Goal: Task Accomplishment & Management: Use online tool/utility

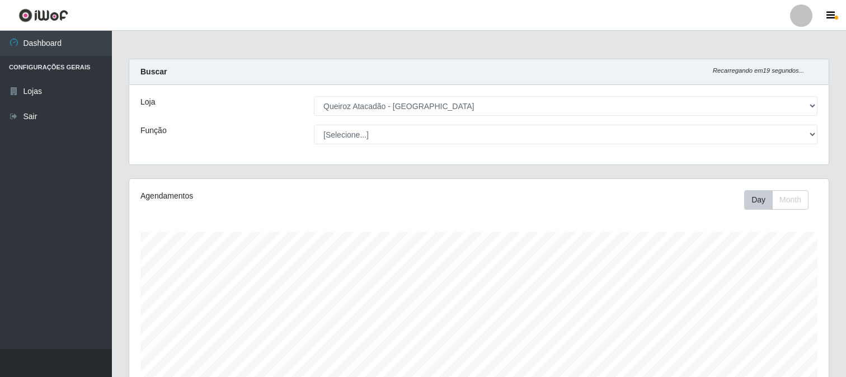
select select "464"
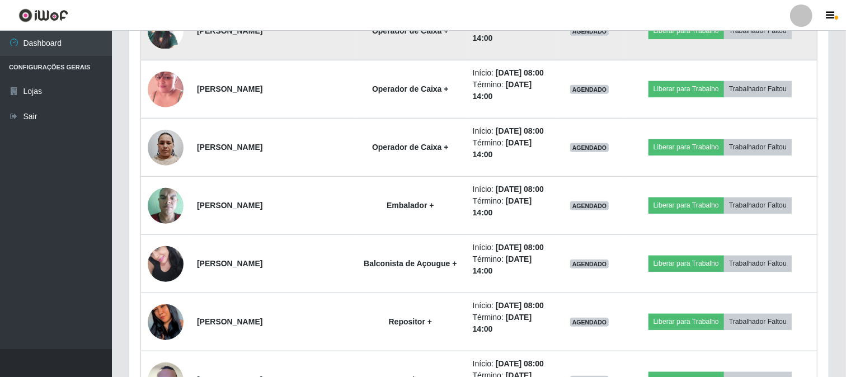
scroll to position [664, 0]
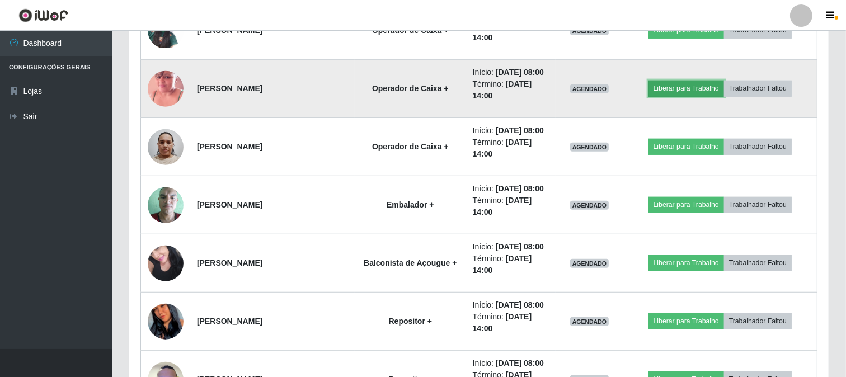
click at [668, 90] on button "Liberar para Trabalho" at bounding box center [686, 89] width 76 height 16
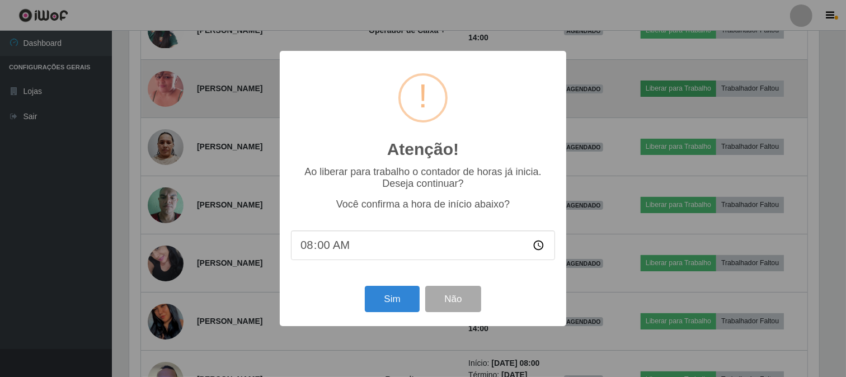
scroll to position [232, 692]
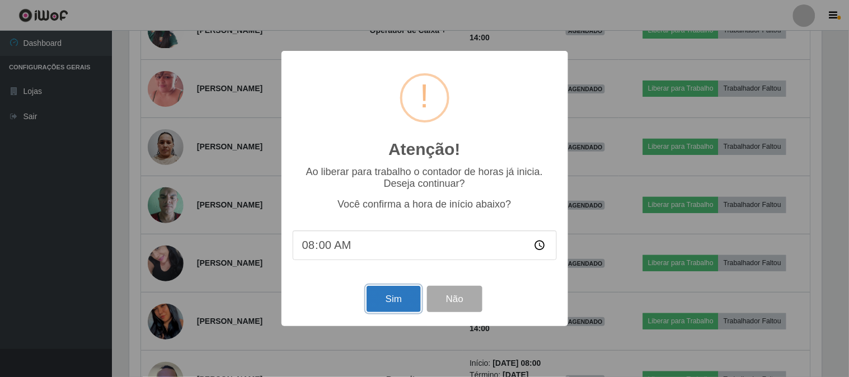
click at [394, 305] on button "Sim" at bounding box center [393, 299] width 54 height 26
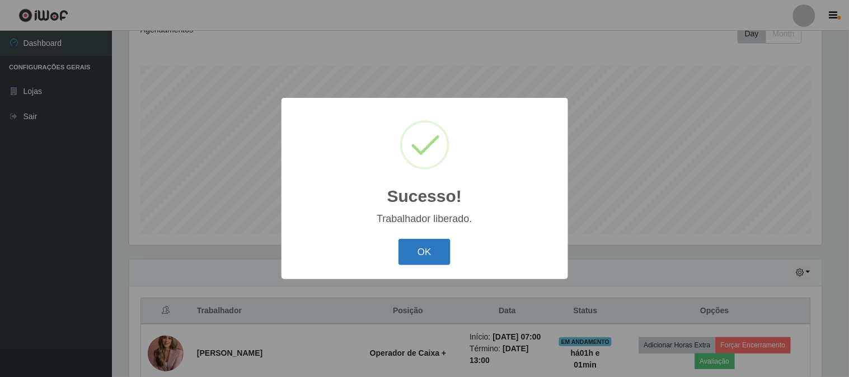
click at [418, 255] on button "OK" at bounding box center [424, 252] width 52 height 26
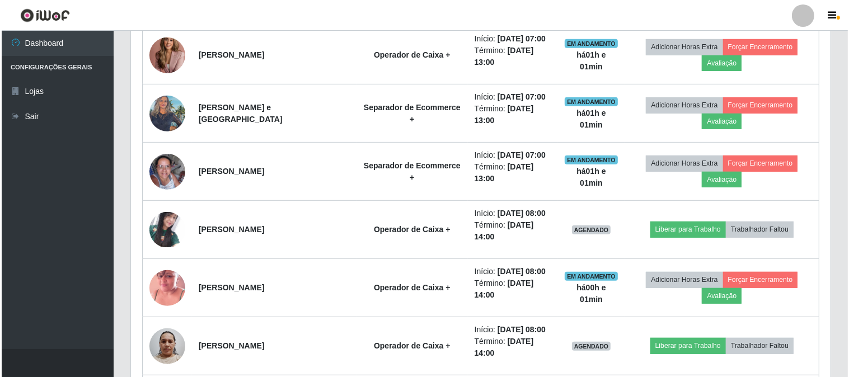
scroll to position [539, 0]
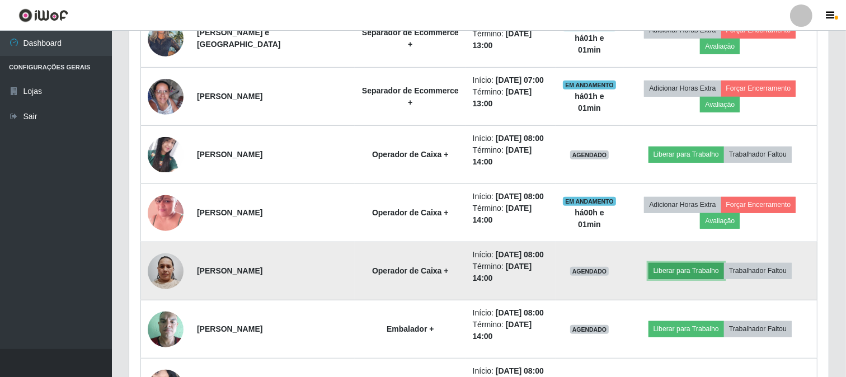
click at [702, 271] on button "Liberar para Trabalho" at bounding box center [686, 271] width 76 height 16
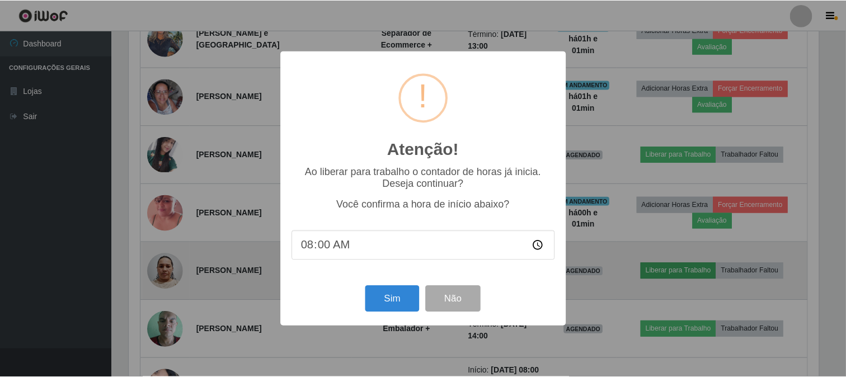
scroll to position [232, 692]
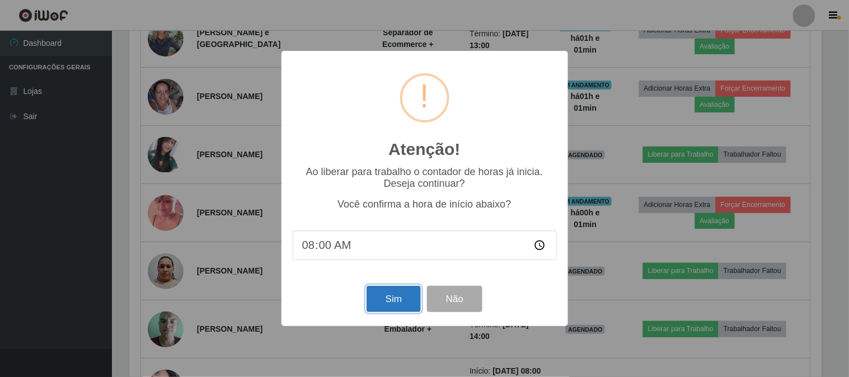
click at [391, 301] on button "Sim" at bounding box center [393, 299] width 54 height 26
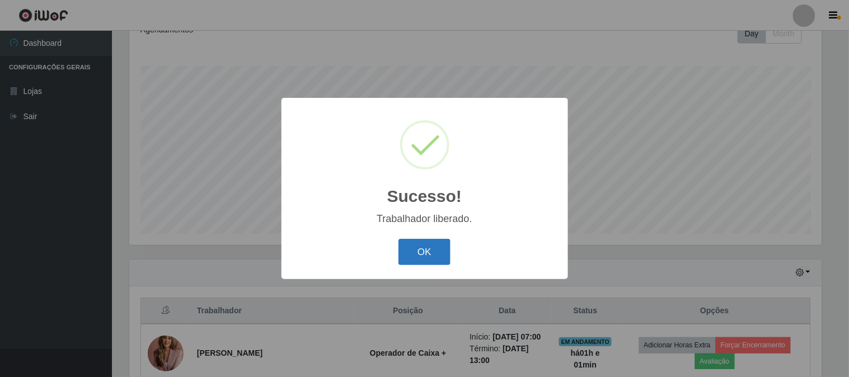
click at [441, 250] on button "OK" at bounding box center [424, 252] width 52 height 26
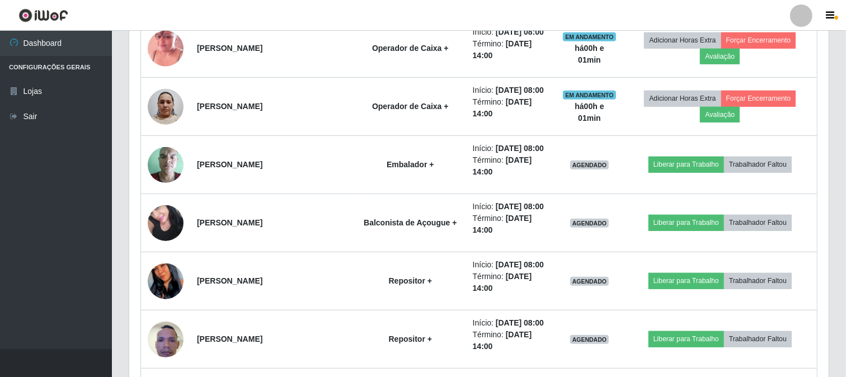
scroll to position [788, 0]
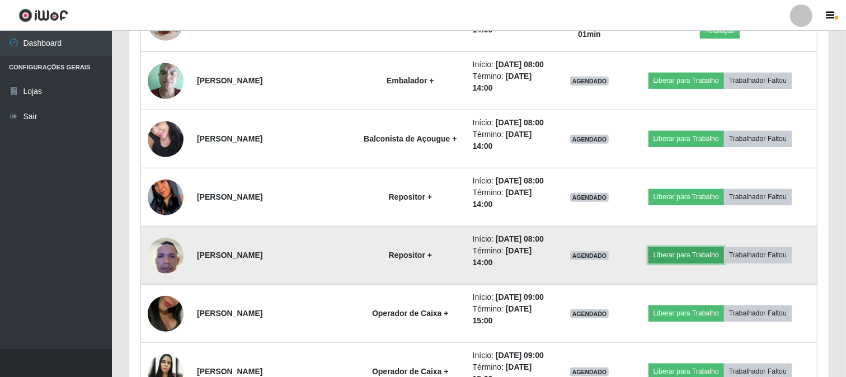
click at [684, 256] on button "Liberar para Trabalho" at bounding box center [686, 255] width 76 height 16
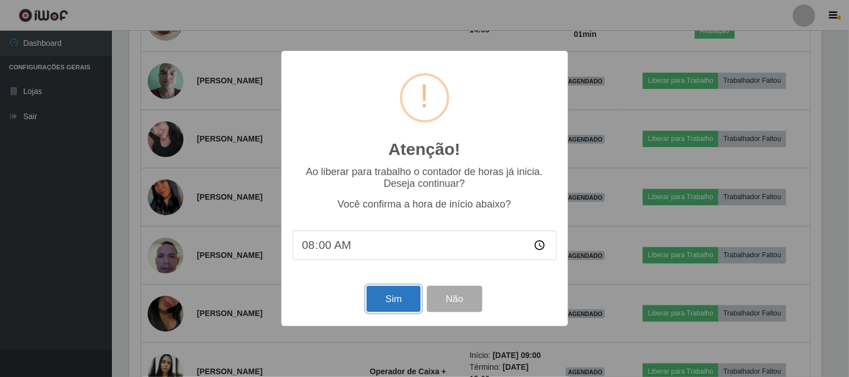
click at [390, 300] on button "Sim" at bounding box center [393, 299] width 54 height 26
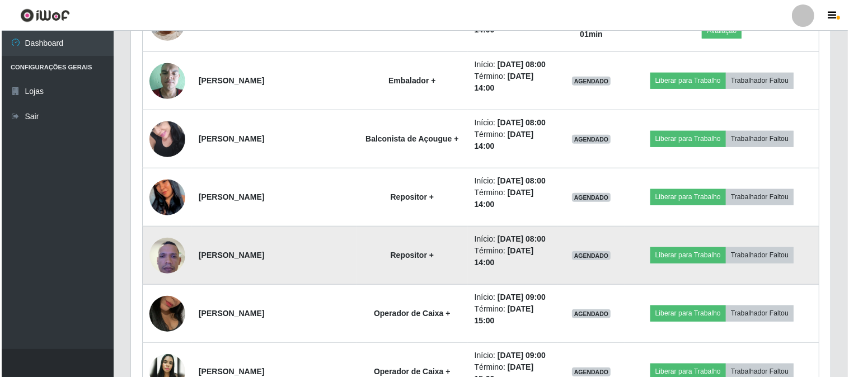
scroll to position [0, 0]
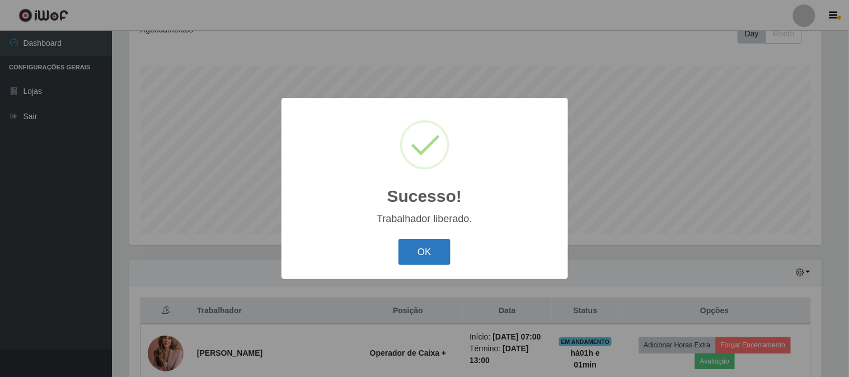
click at [430, 258] on button "OK" at bounding box center [424, 252] width 52 height 26
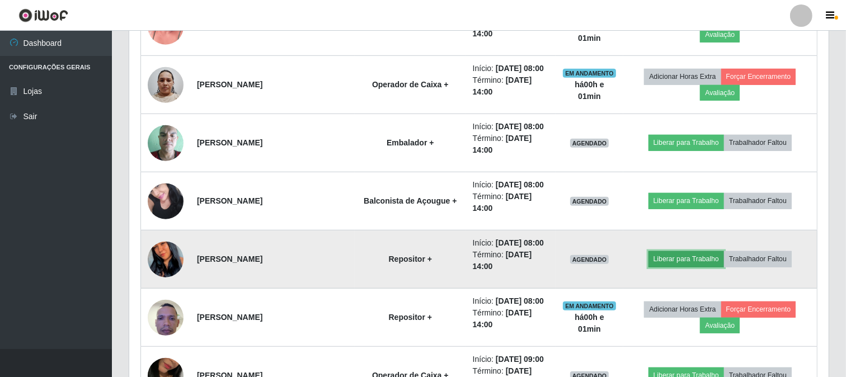
click at [678, 262] on button "Liberar para Trabalho" at bounding box center [686, 259] width 76 height 16
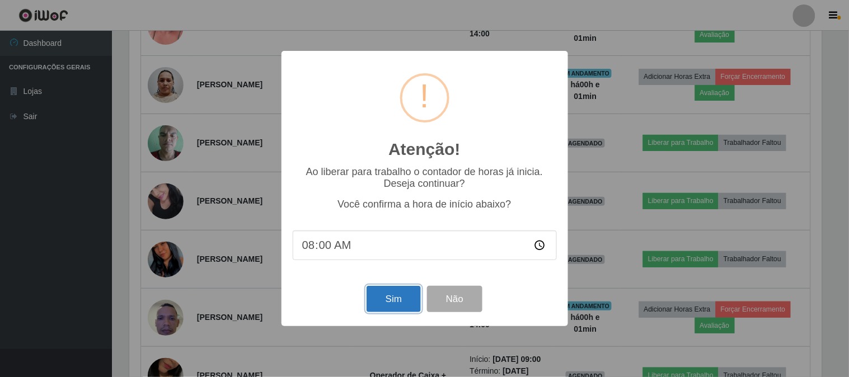
click at [395, 308] on button "Sim" at bounding box center [393, 299] width 54 height 26
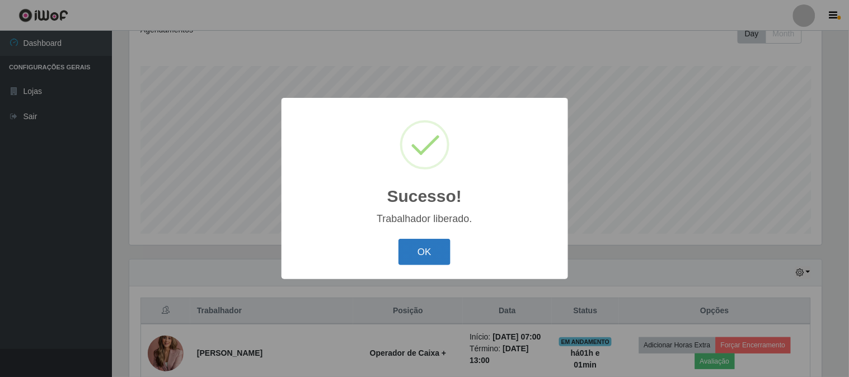
click at [415, 257] on button "OK" at bounding box center [424, 252] width 52 height 26
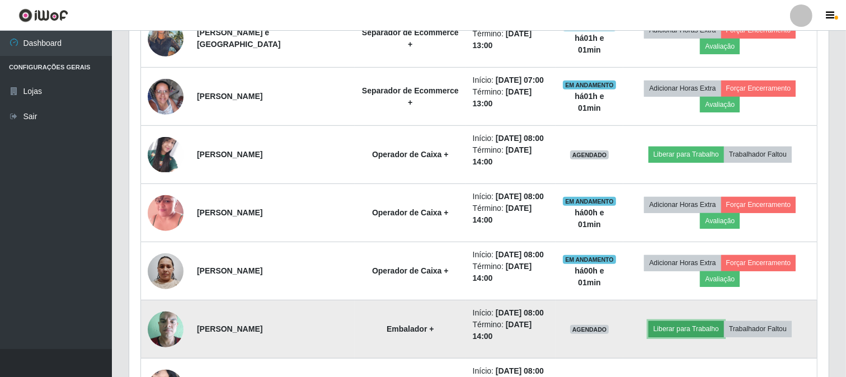
click at [688, 334] on button "Liberar para Trabalho" at bounding box center [686, 329] width 76 height 16
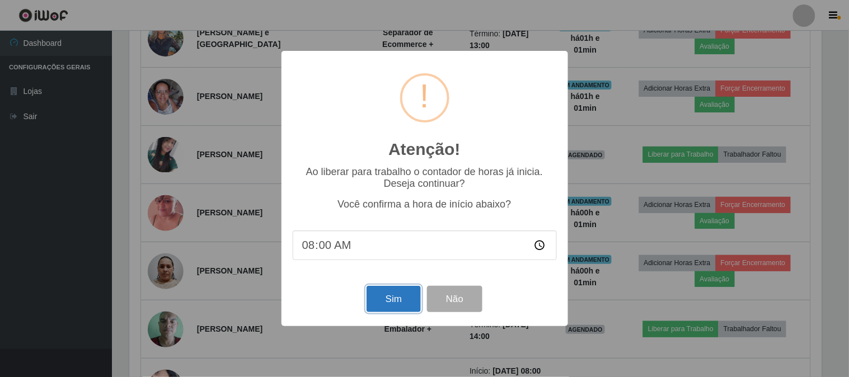
click at [394, 298] on button "Sim" at bounding box center [393, 299] width 54 height 26
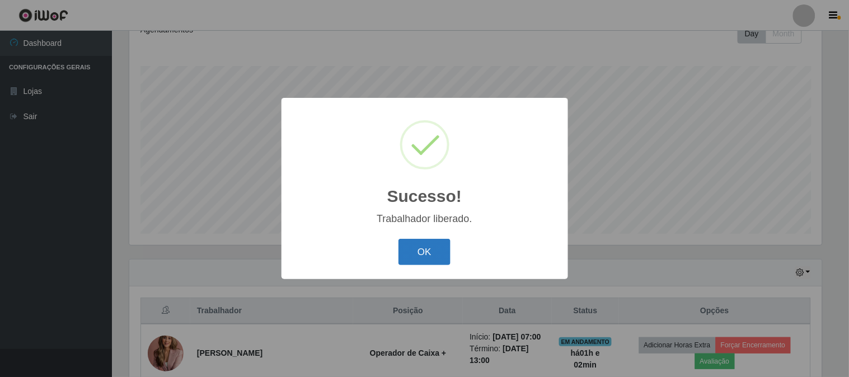
click at [433, 260] on button "OK" at bounding box center [424, 252] width 52 height 26
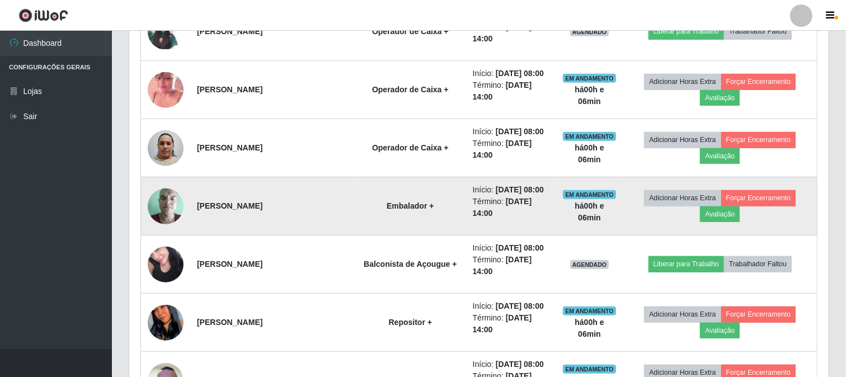
scroll to position [664, 0]
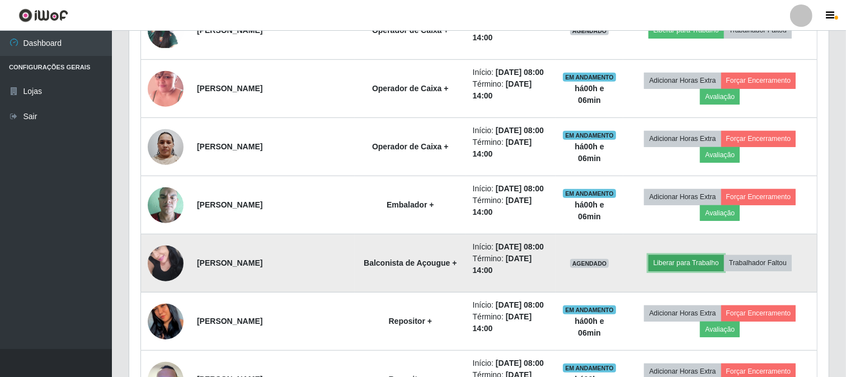
click at [672, 260] on button "Liberar para Trabalho" at bounding box center [686, 263] width 76 height 16
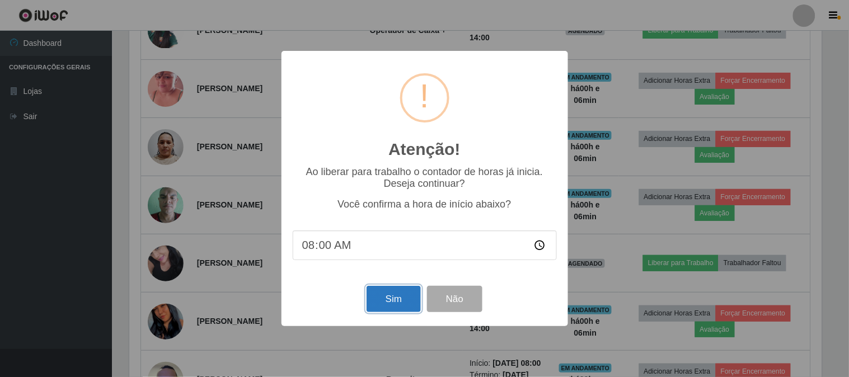
click at [387, 305] on button "Sim" at bounding box center [393, 299] width 54 height 26
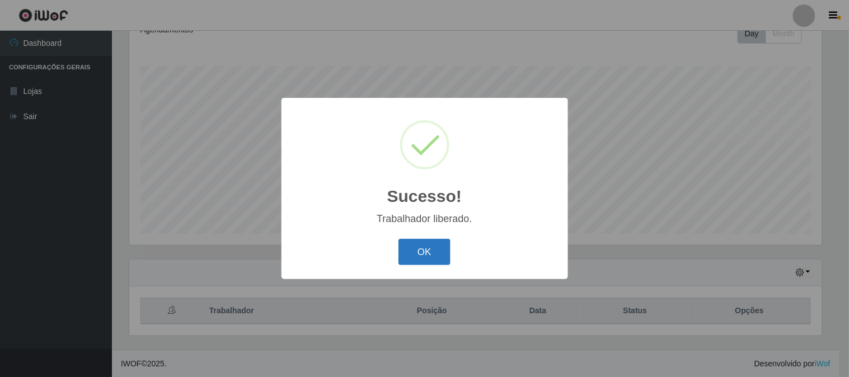
click at [437, 256] on button "OK" at bounding box center [424, 252] width 52 height 26
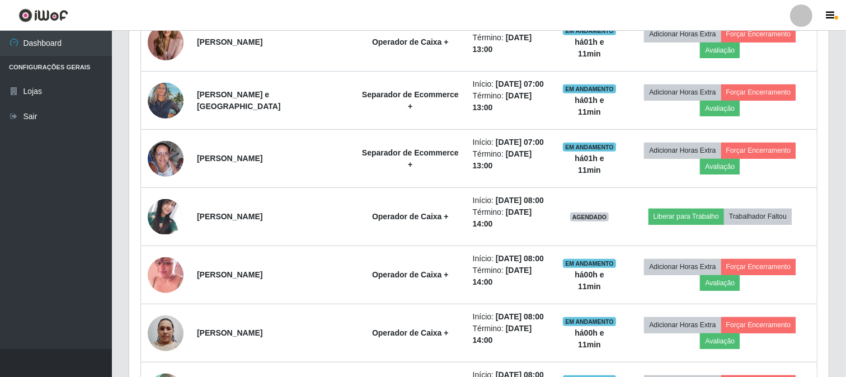
scroll to position [601, 0]
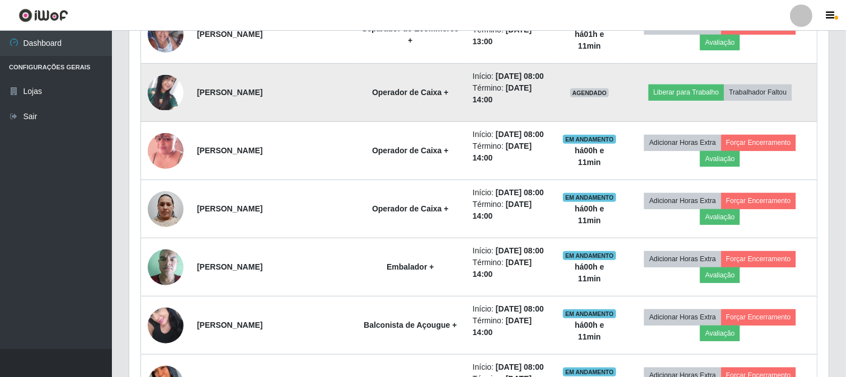
click at [153, 90] on img at bounding box center [166, 92] width 36 height 35
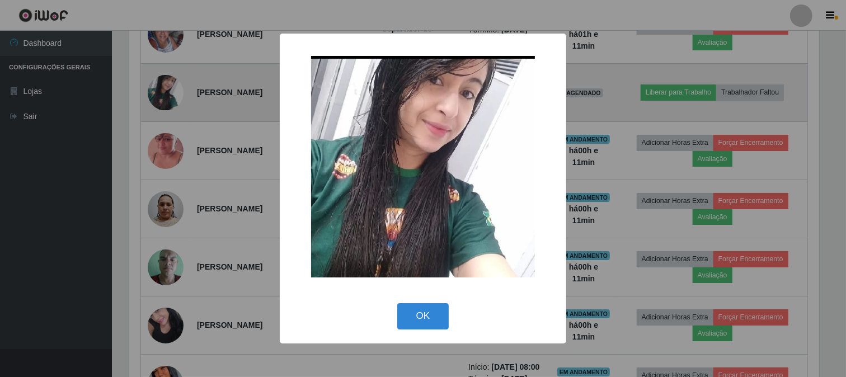
scroll to position [232, 692]
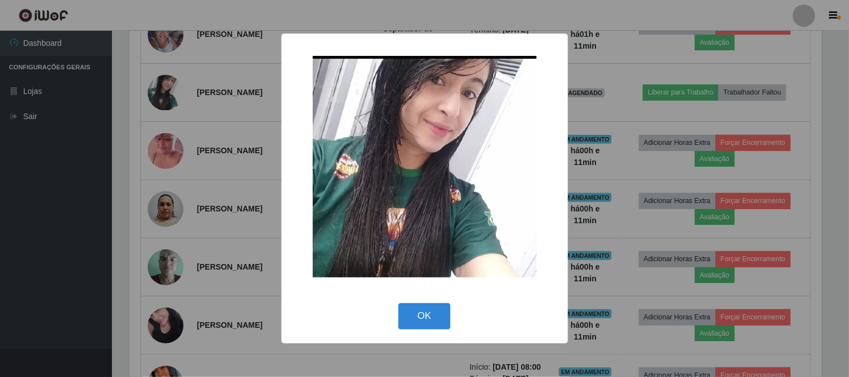
click at [77, 170] on div "× OK Cancel" at bounding box center [424, 188] width 849 height 377
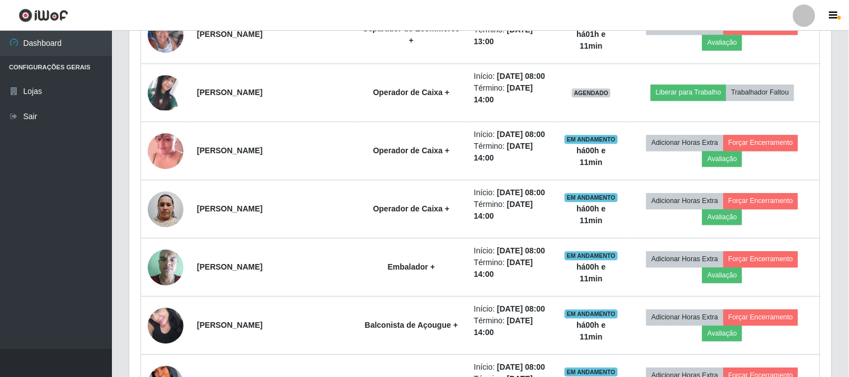
scroll to position [232, 699]
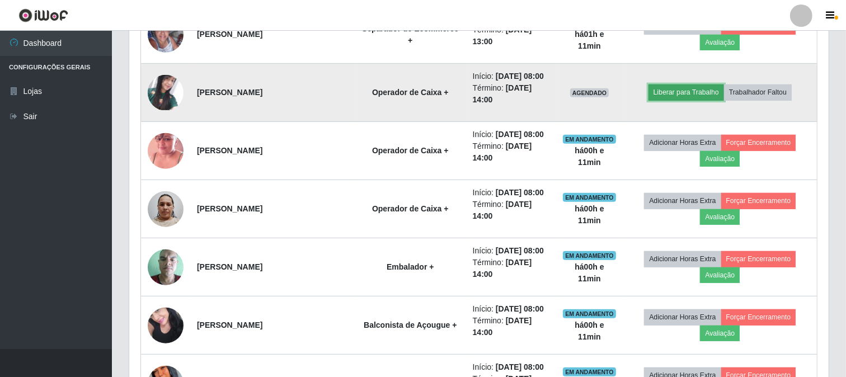
click at [696, 86] on button "Liberar para Trabalho" at bounding box center [686, 92] width 76 height 16
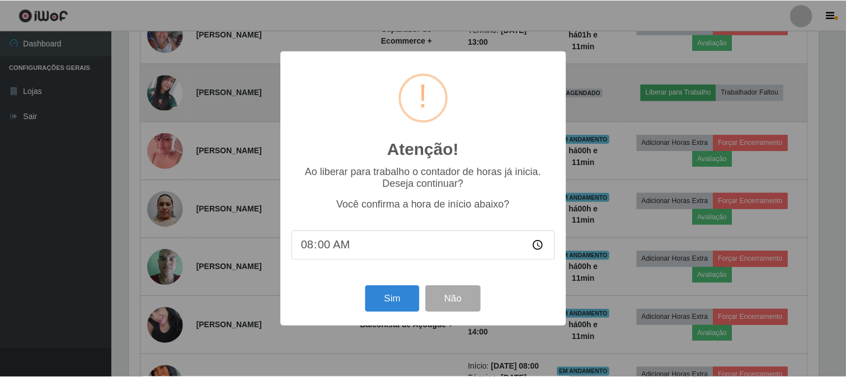
scroll to position [232, 692]
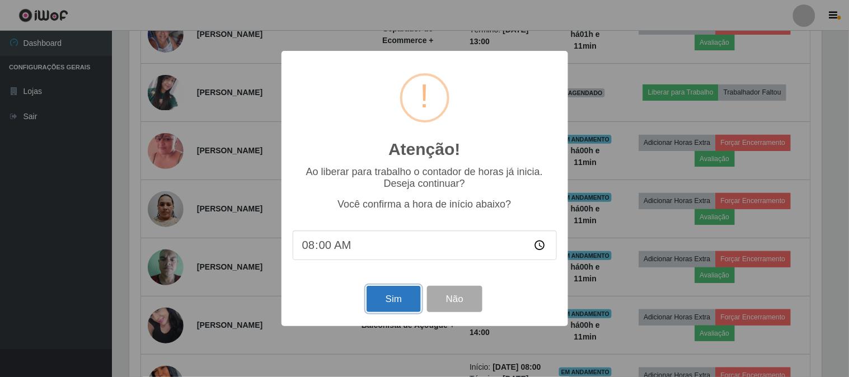
click at [394, 297] on button "Sim" at bounding box center [393, 299] width 54 height 26
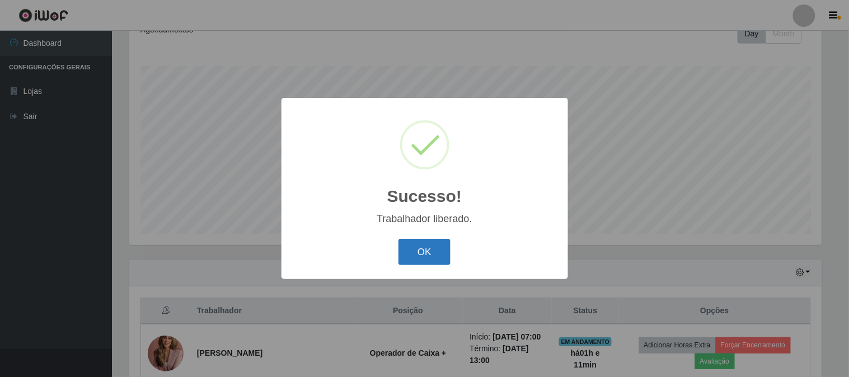
click at [423, 260] on button "OK" at bounding box center [424, 252] width 52 height 26
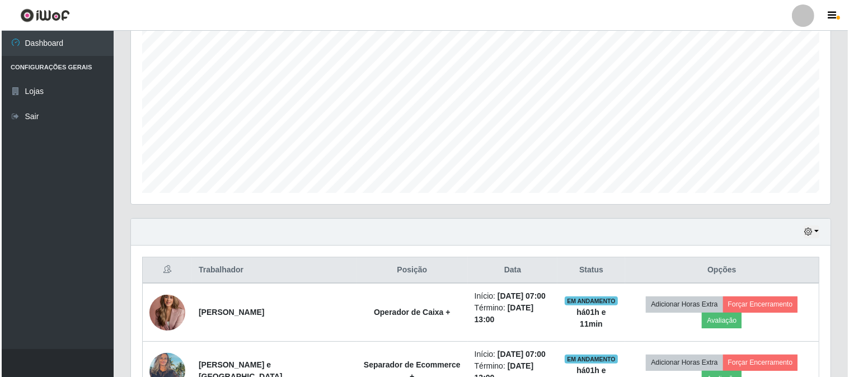
scroll to position [228, 0]
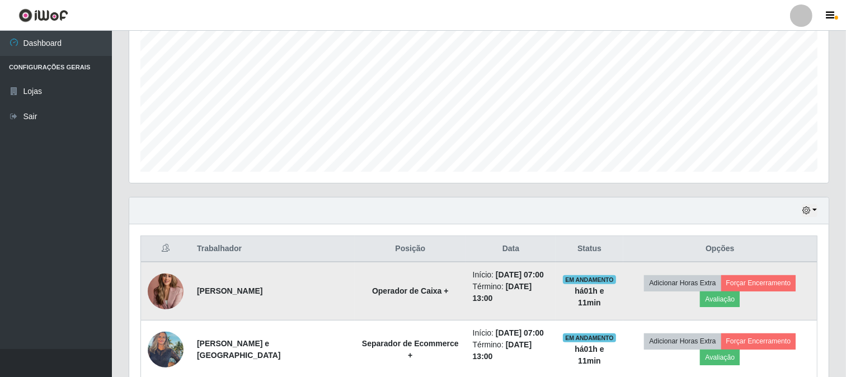
click at [167, 290] on img at bounding box center [166, 291] width 36 height 50
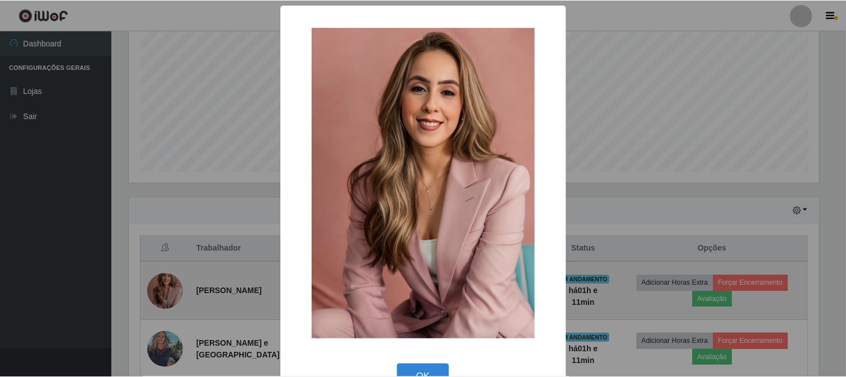
scroll to position [232, 692]
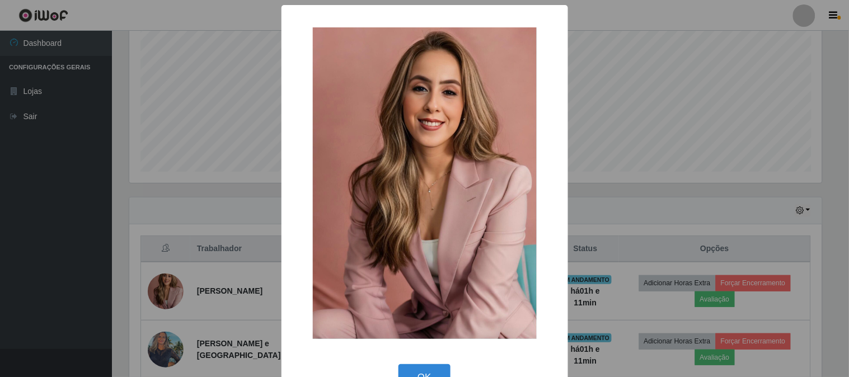
click at [43, 247] on div "× OK Cancel" at bounding box center [424, 188] width 849 height 377
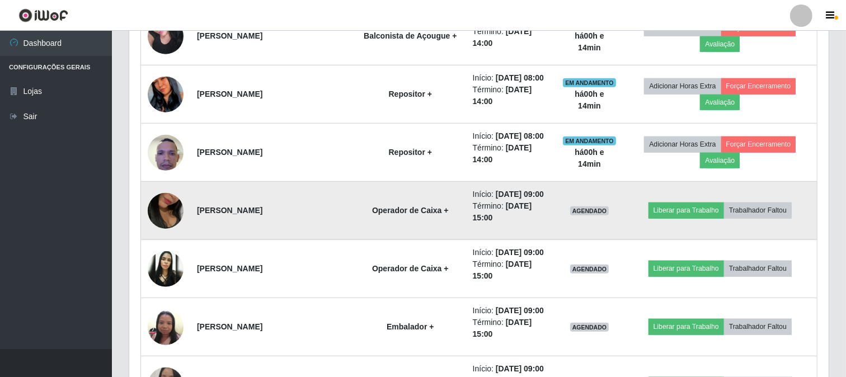
scroll to position [913, 0]
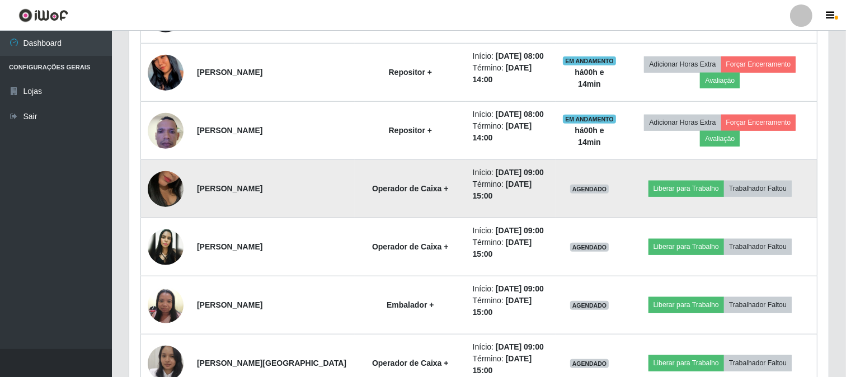
click at [164, 182] on img at bounding box center [166, 189] width 36 height 64
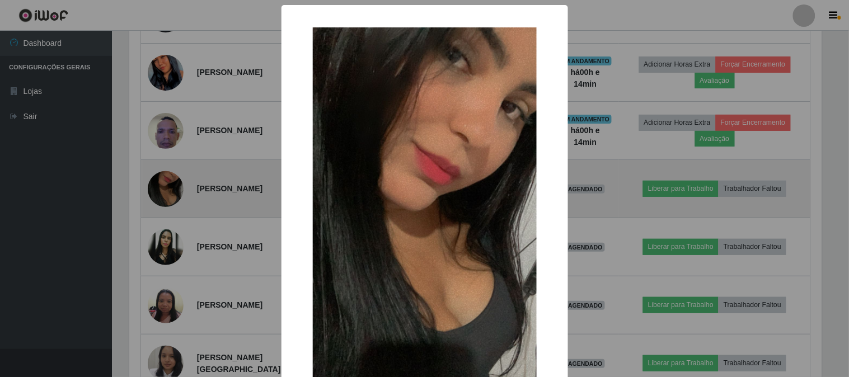
click at [164, 182] on div "× OK Cancel" at bounding box center [424, 188] width 849 height 377
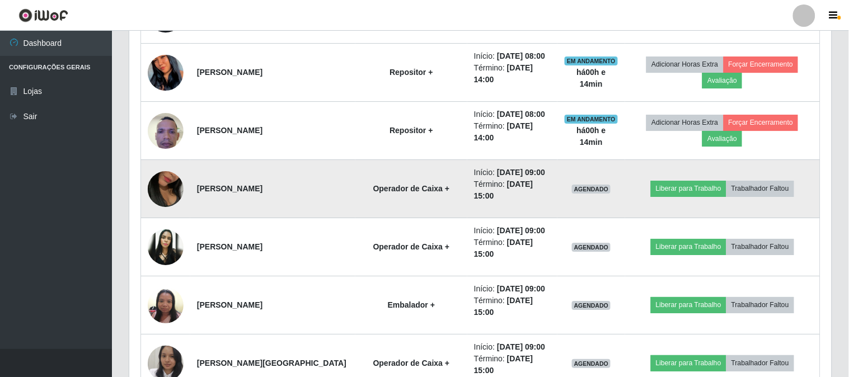
scroll to position [232, 699]
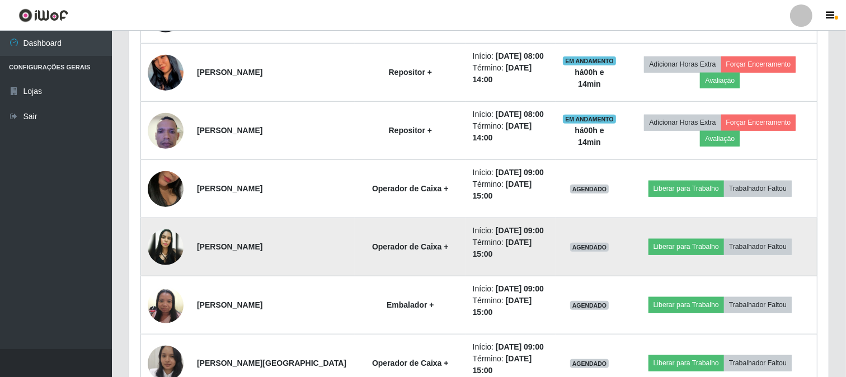
click at [171, 241] on img at bounding box center [166, 247] width 36 height 36
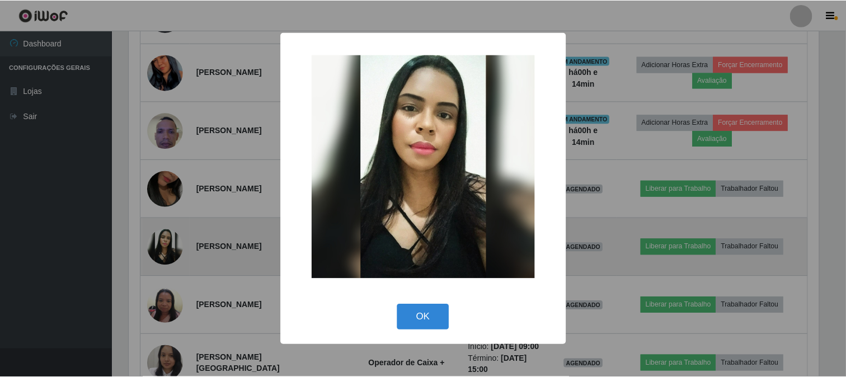
scroll to position [232, 692]
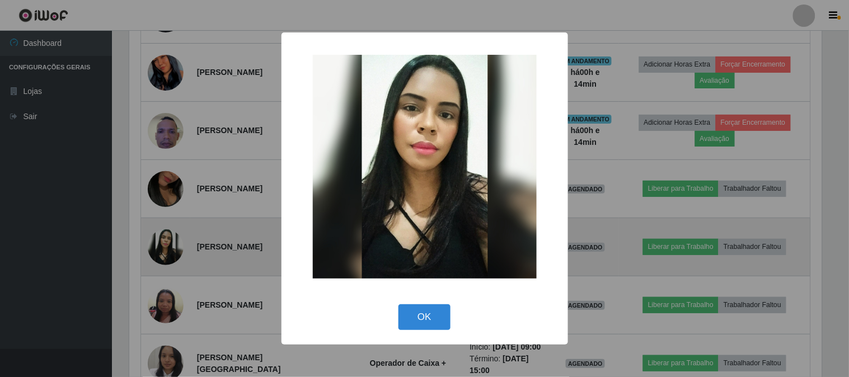
click at [171, 241] on div "× OK Cancel" at bounding box center [424, 188] width 849 height 377
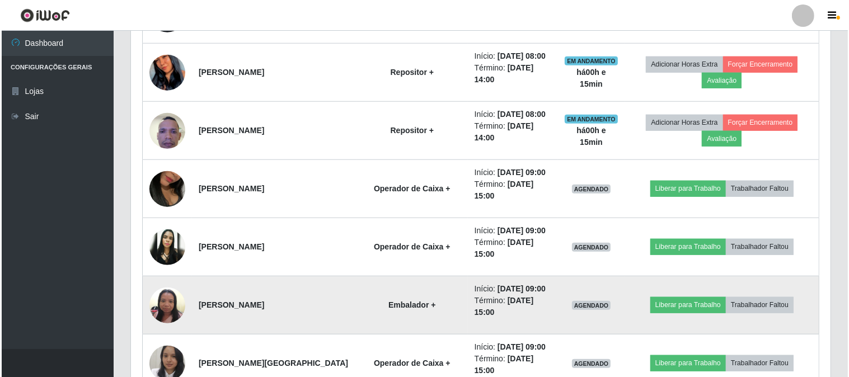
scroll to position [975, 0]
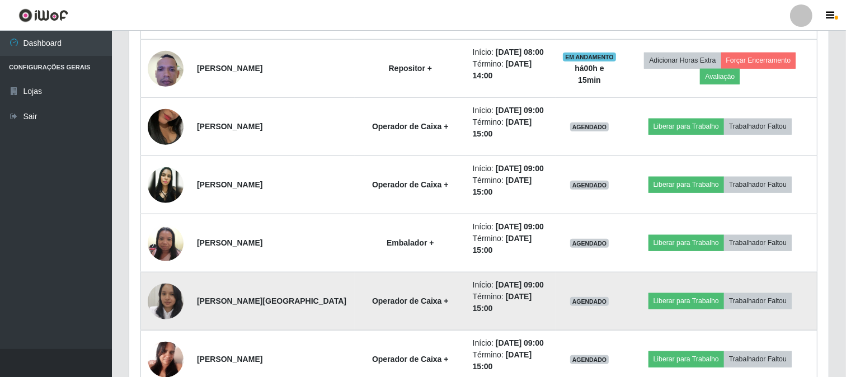
click at [170, 297] on img at bounding box center [166, 301] width 36 height 45
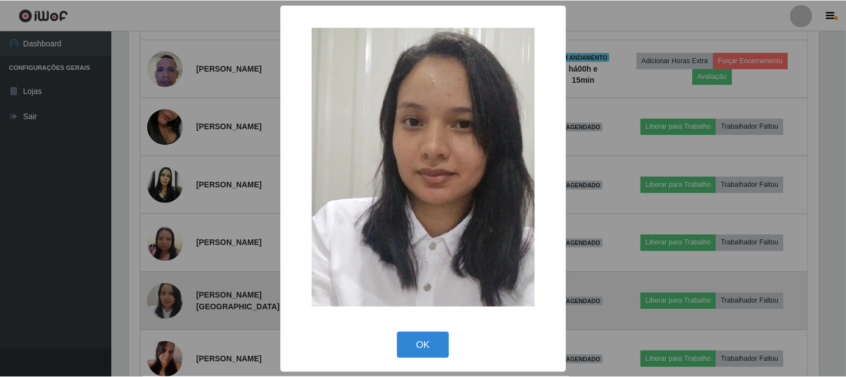
scroll to position [232, 692]
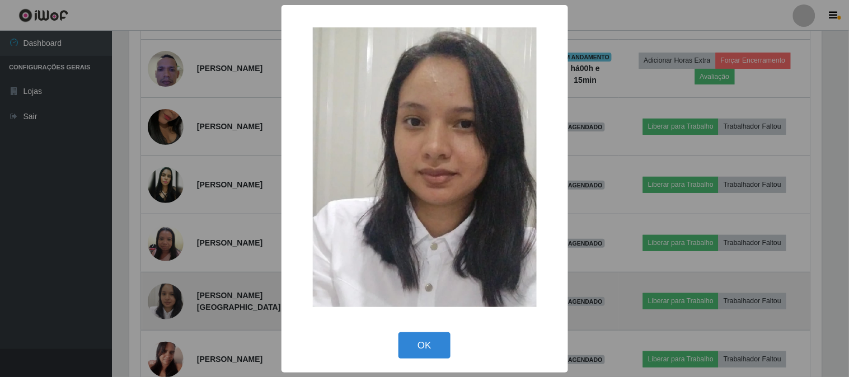
click at [170, 297] on div "× OK Cancel" at bounding box center [424, 188] width 849 height 377
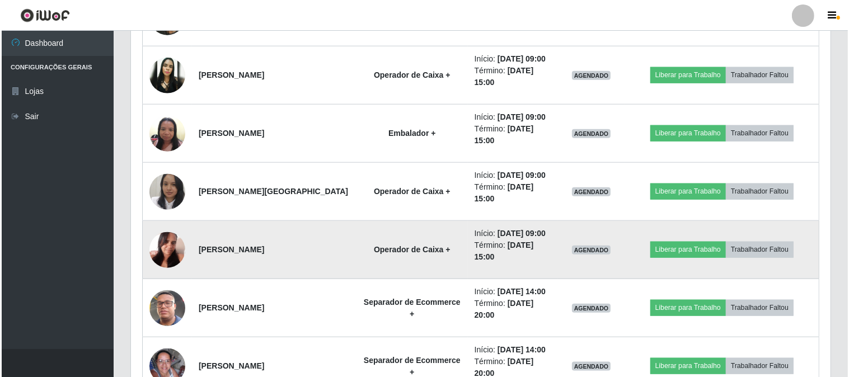
scroll to position [1099, 0]
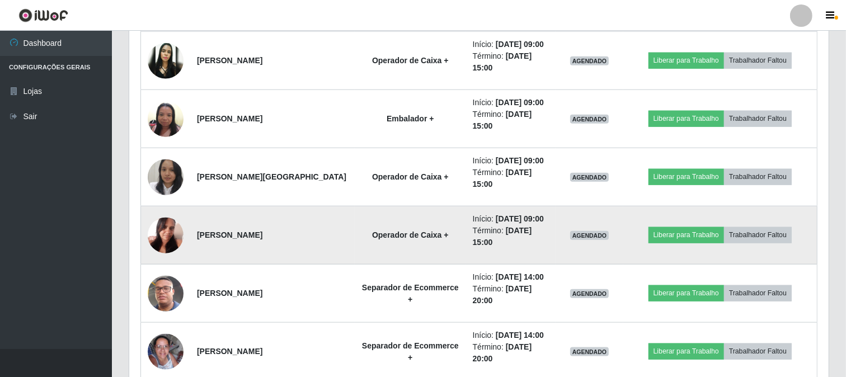
click at [176, 238] on img at bounding box center [166, 235] width 36 height 48
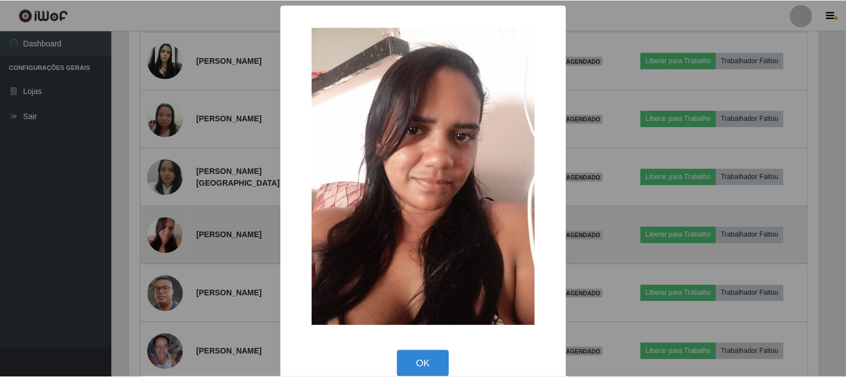
scroll to position [232, 692]
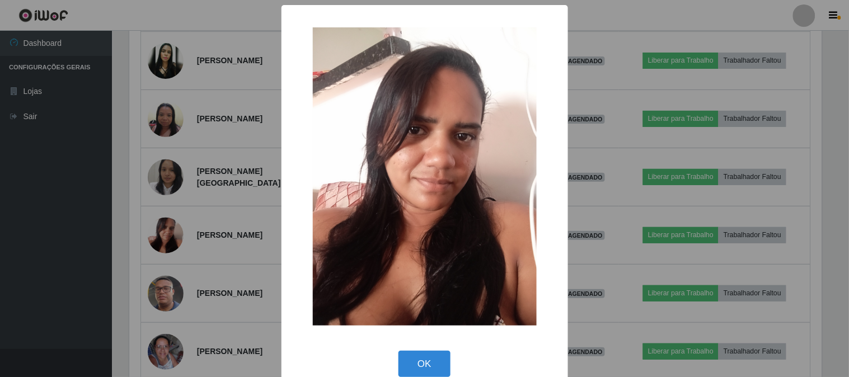
click at [84, 237] on div "× OK Cancel" at bounding box center [424, 188] width 849 height 377
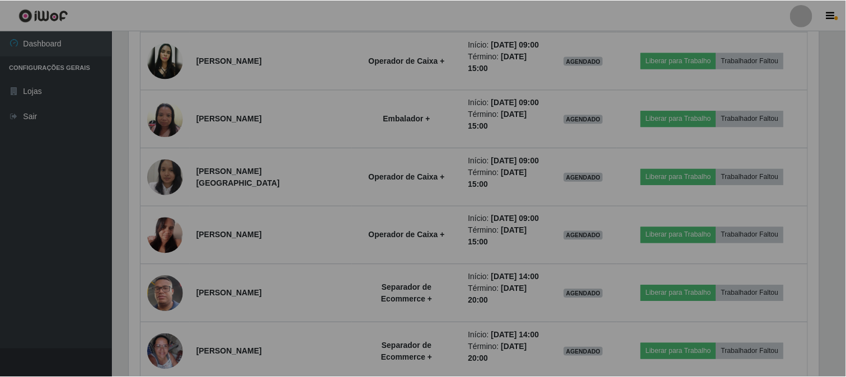
scroll to position [232, 699]
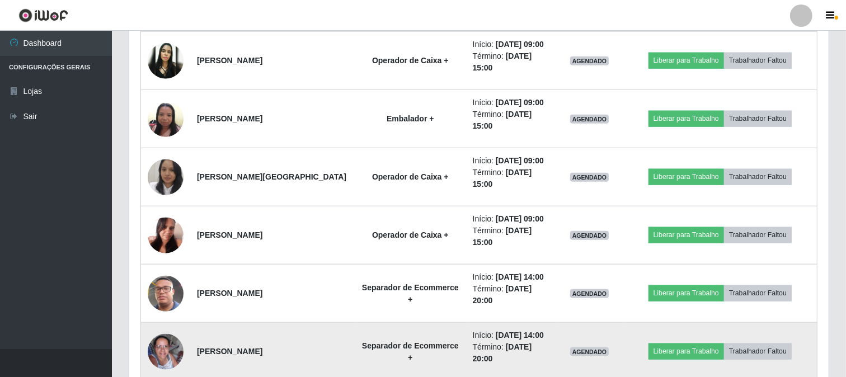
click at [155, 347] on img at bounding box center [166, 352] width 36 height 36
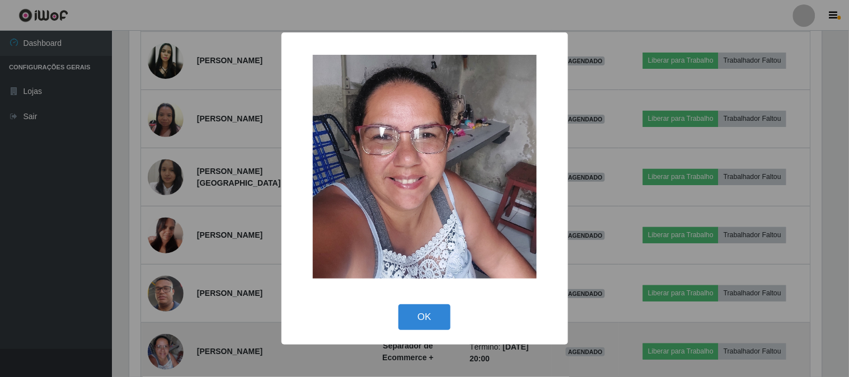
click at [155, 347] on div "× OK Cancel" at bounding box center [424, 188] width 849 height 377
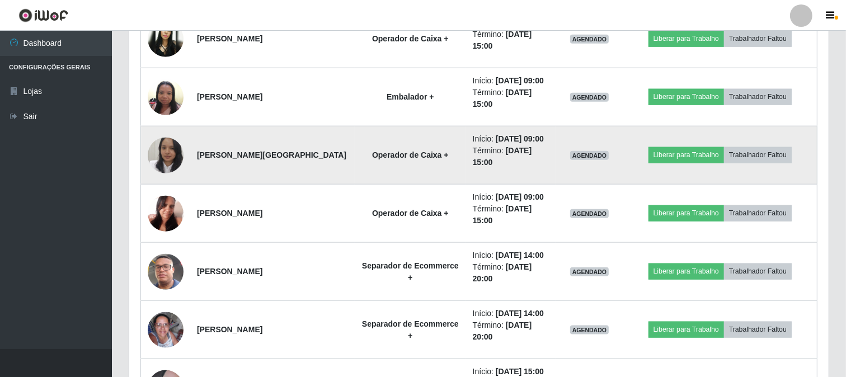
scroll to position [1099, 0]
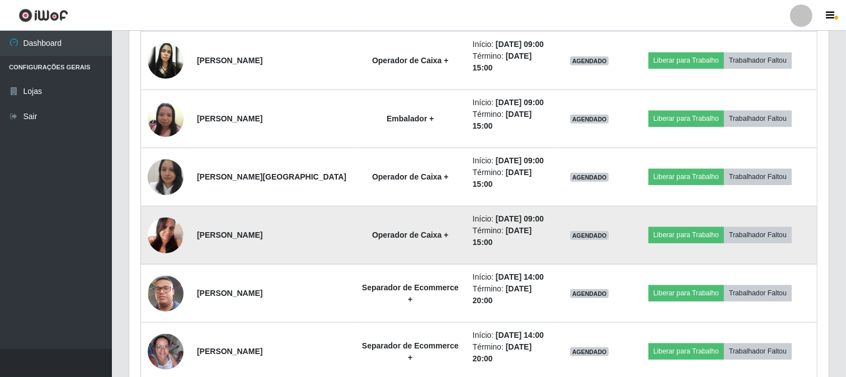
click at [166, 236] on img at bounding box center [166, 235] width 36 height 48
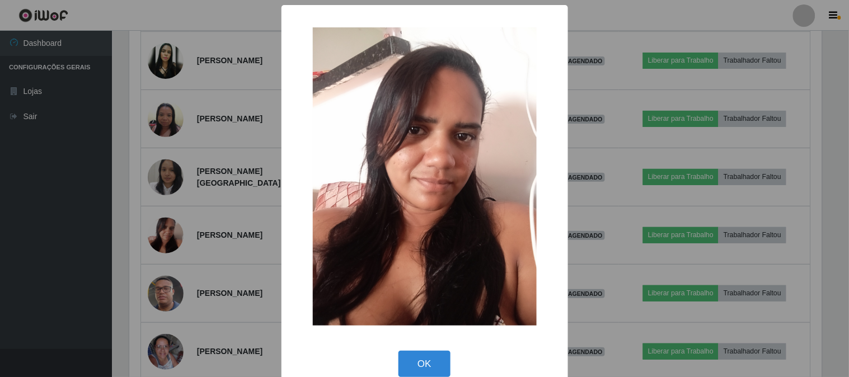
click at [37, 238] on div "× OK Cancel" at bounding box center [424, 188] width 849 height 377
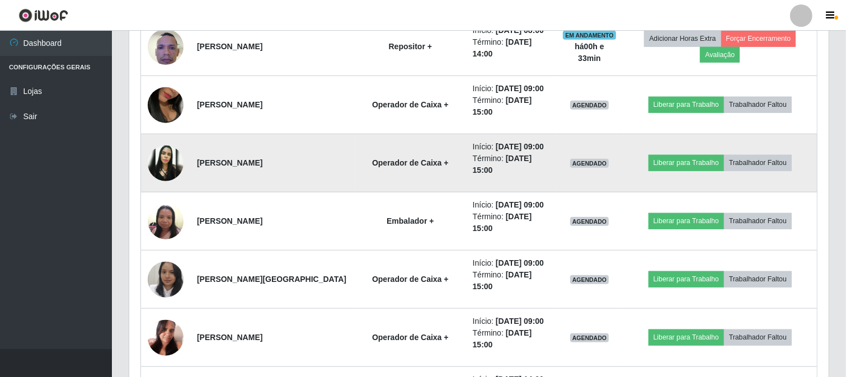
scroll to position [975, 0]
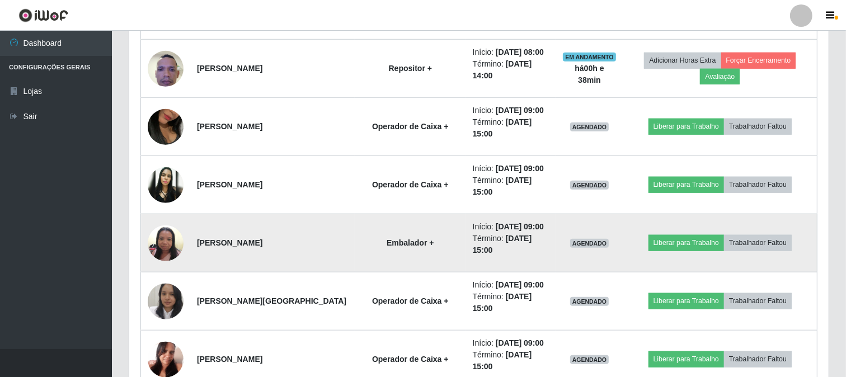
drag, startPoint x: 305, startPoint y: 265, endPoint x: 299, endPoint y: 267, distance: 6.0
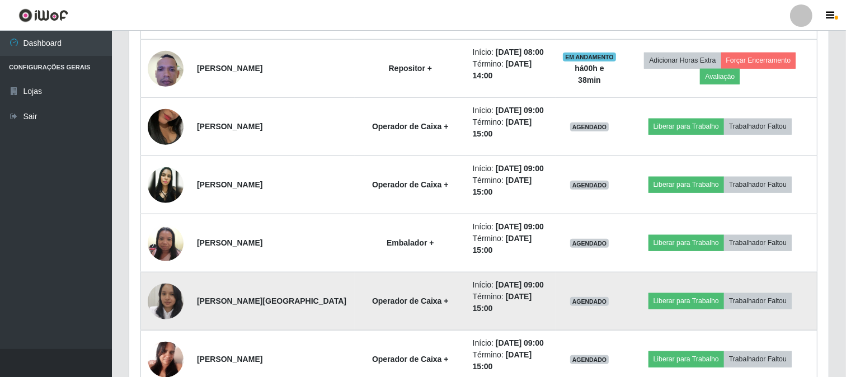
drag, startPoint x: 299, startPoint y: 267, endPoint x: 280, endPoint y: 291, distance: 31.0
drag, startPoint x: 275, startPoint y: 293, endPoint x: 227, endPoint y: 320, distance: 55.1
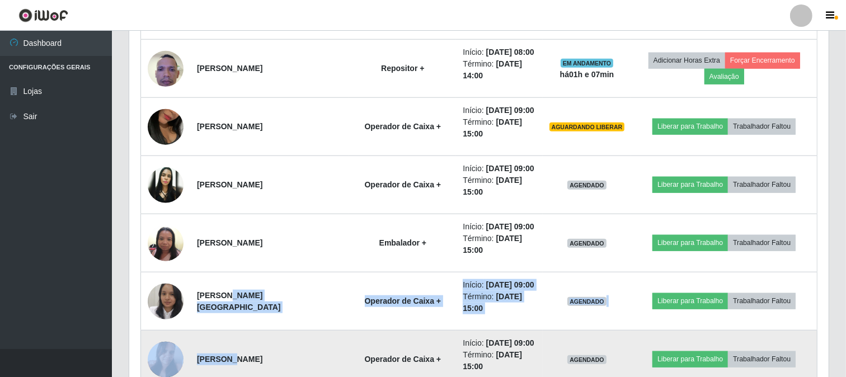
drag, startPoint x: 227, startPoint y: 320, endPoint x: 225, endPoint y: 337, distance: 17.4
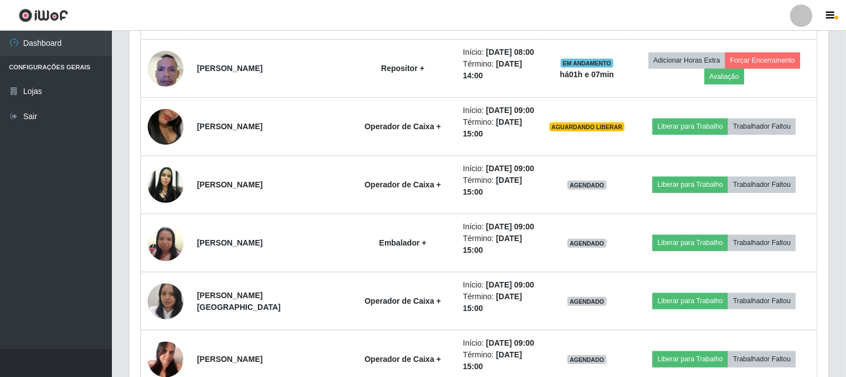
click at [23, 322] on ul "Dashboard Configurações Gerais Lojas Sair" at bounding box center [56, 190] width 112 height 318
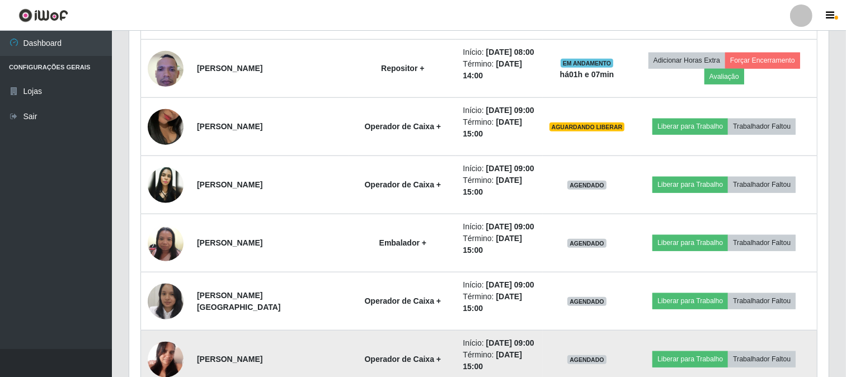
scroll to position [1037, 0]
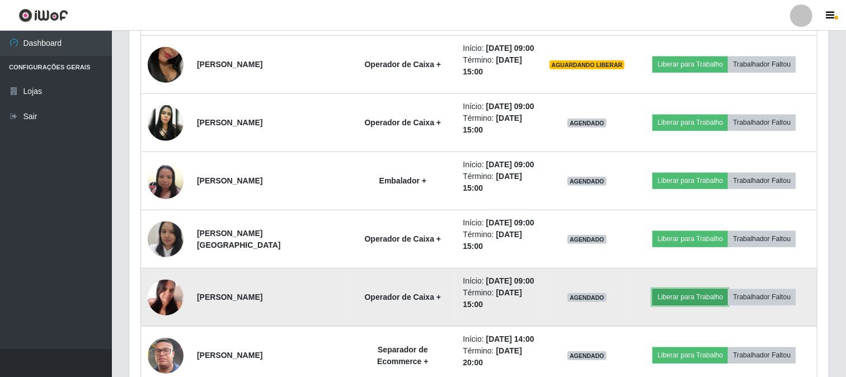
click at [712, 291] on button "Liberar para Trabalho" at bounding box center [690, 297] width 76 height 16
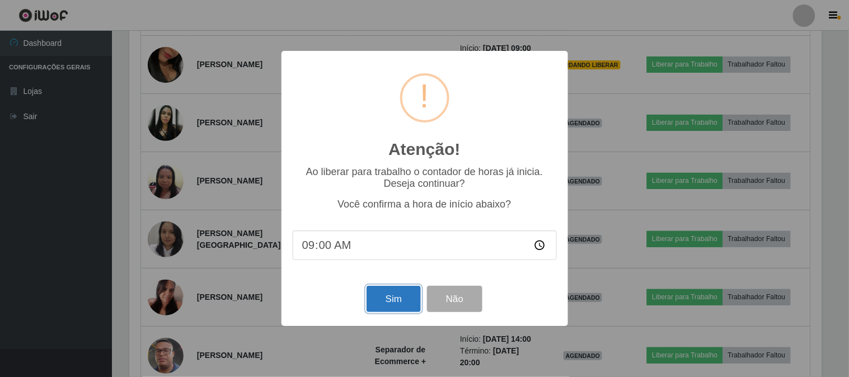
click at [389, 303] on button "Sim" at bounding box center [393, 299] width 54 height 26
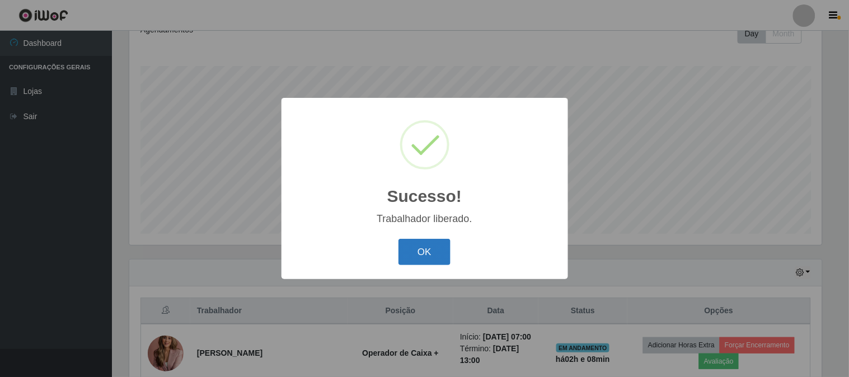
click at [443, 252] on button "OK" at bounding box center [424, 252] width 52 height 26
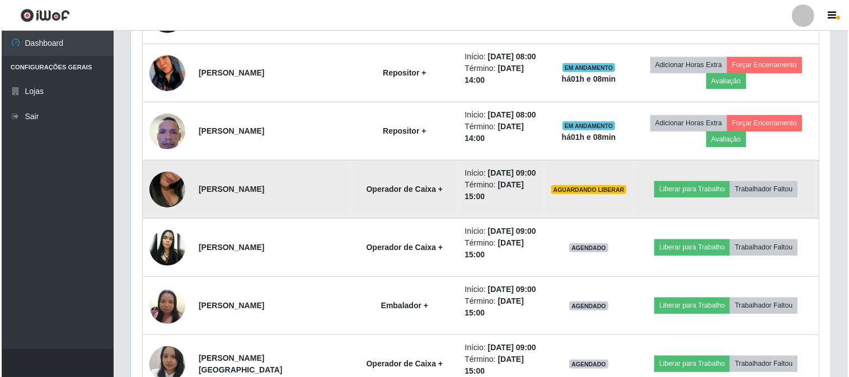
scroll to position [913, 0]
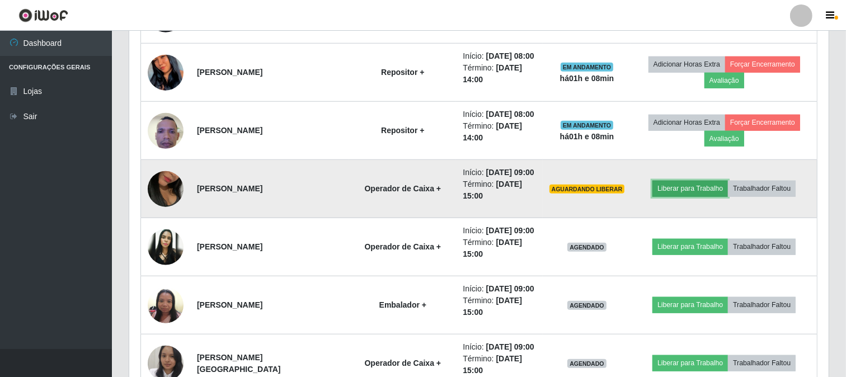
click at [695, 191] on button "Liberar para Trabalho" at bounding box center [690, 189] width 76 height 16
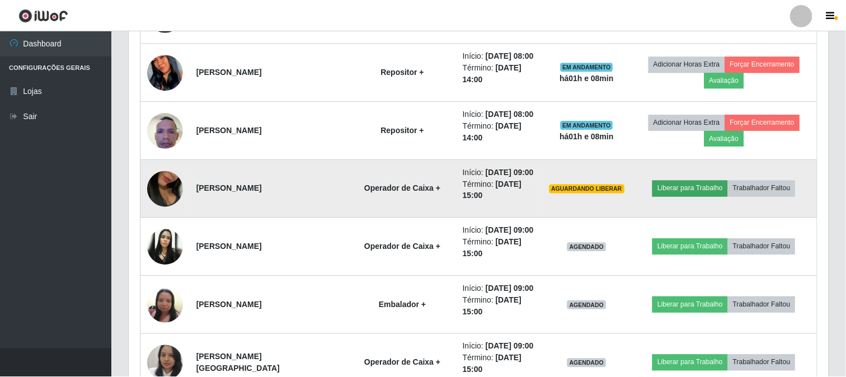
scroll to position [232, 692]
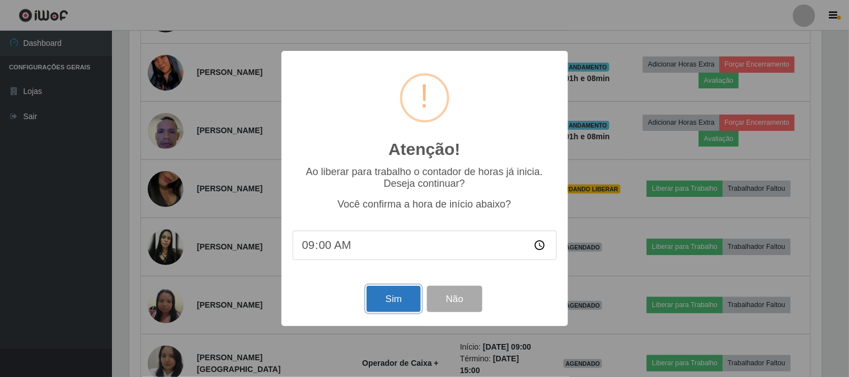
click at [393, 298] on button "Sim" at bounding box center [393, 299] width 54 height 26
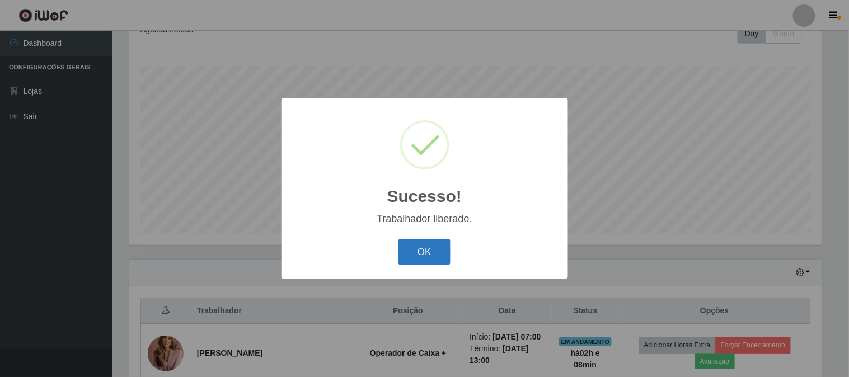
click at [421, 255] on button "OK" at bounding box center [424, 252] width 52 height 26
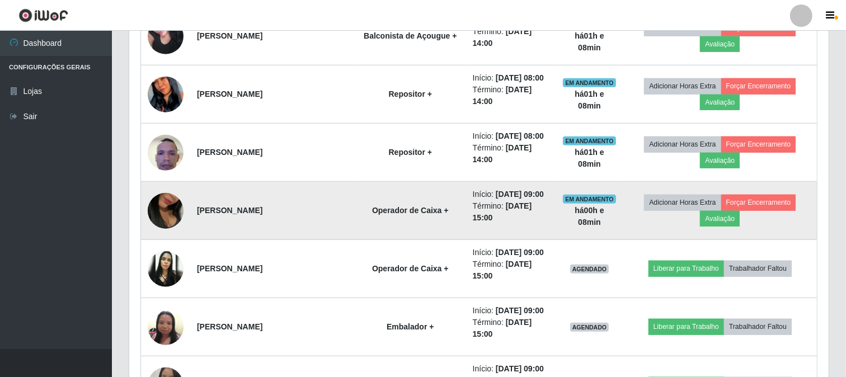
scroll to position [913, 0]
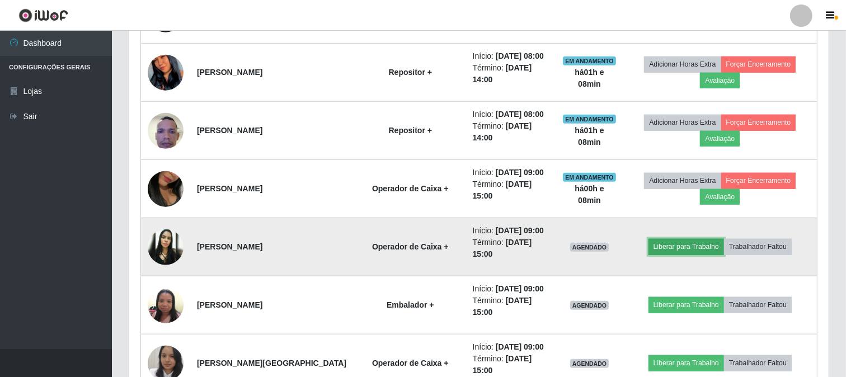
click at [669, 245] on button "Liberar para Trabalho" at bounding box center [686, 247] width 76 height 16
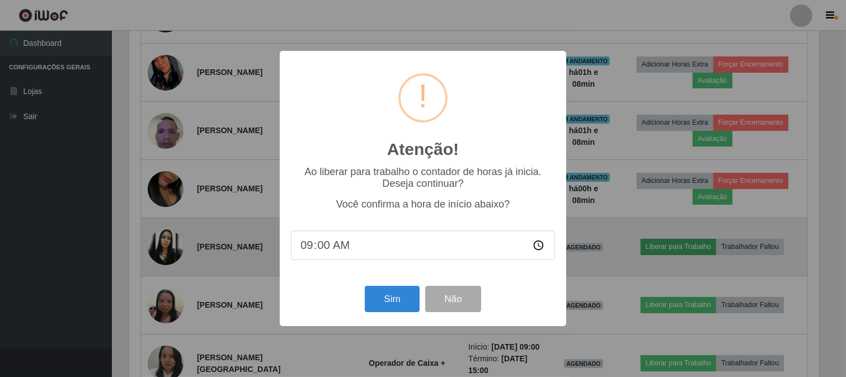
scroll to position [232, 692]
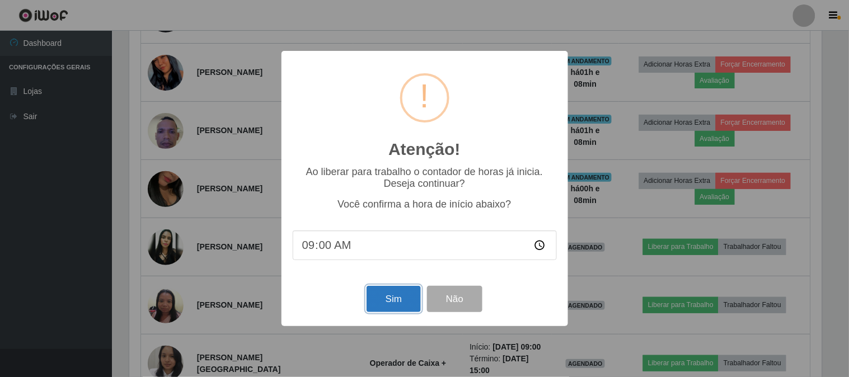
click at [396, 301] on button "Sim" at bounding box center [393, 299] width 54 height 26
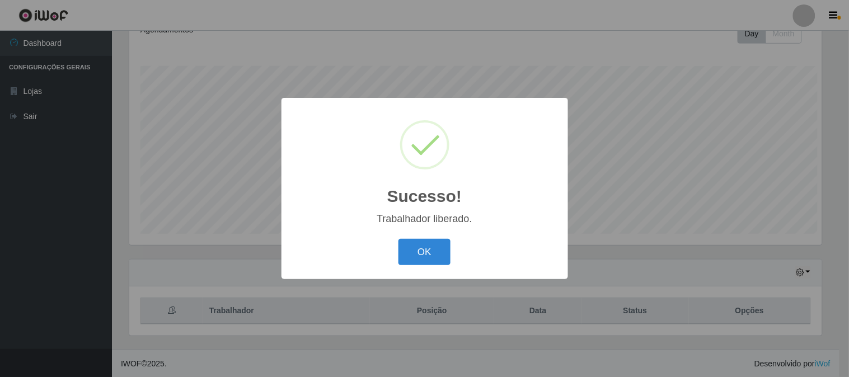
scroll to position [559260, 558800]
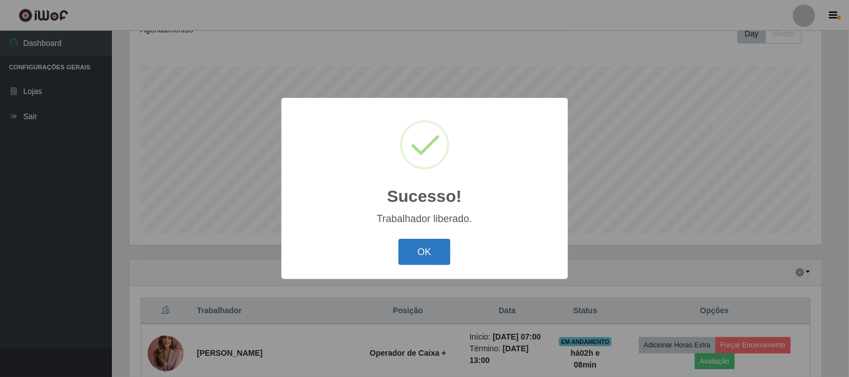
click at [407, 250] on button "OK" at bounding box center [424, 252] width 52 height 26
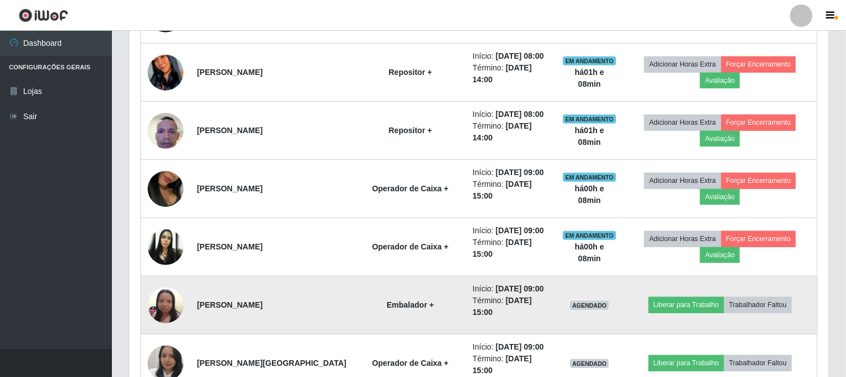
click at [156, 307] on img at bounding box center [166, 305] width 36 height 48
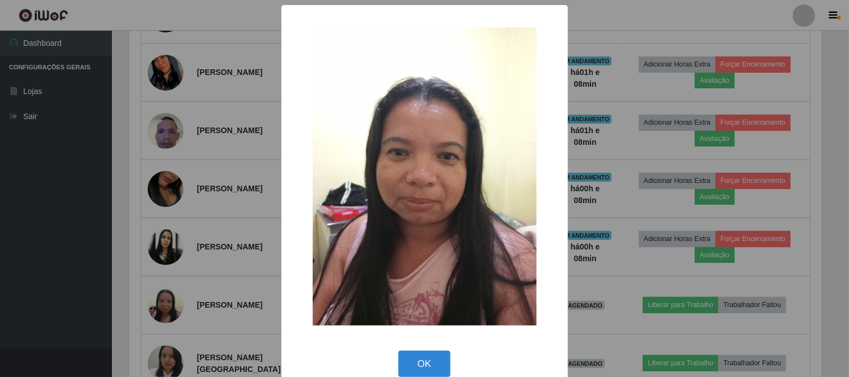
click at [87, 267] on div "× OK Cancel" at bounding box center [424, 188] width 849 height 377
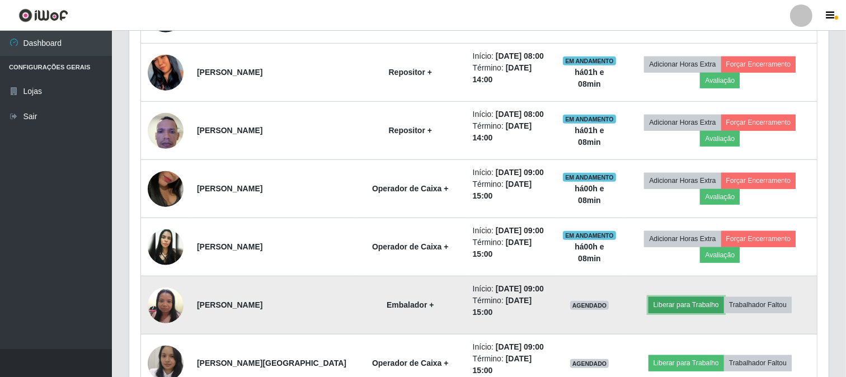
click at [692, 304] on button "Liberar para Trabalho" at bounding box center [686, 305] width 76 height 16
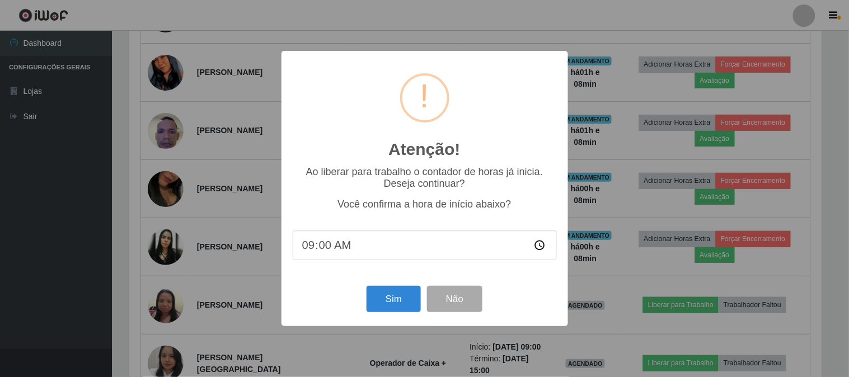
click at [388, 314] on div "Sim Não" at bounding box center [425, 299] width 264 height 32
click at [390, 309] on button "Sim" at bounding box center [393, 299] width 54 height 26
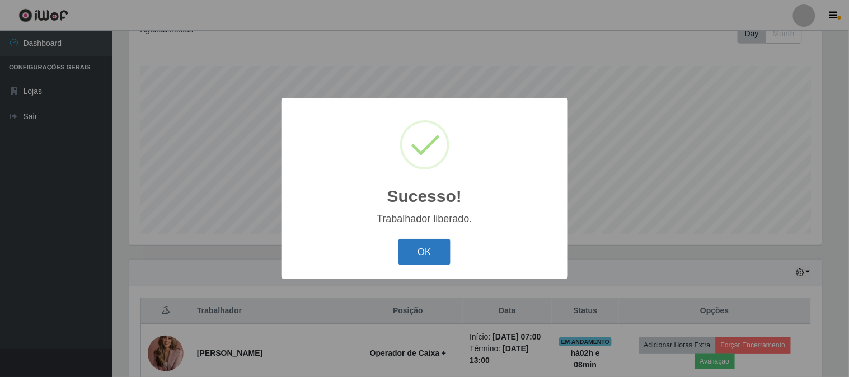
click at [420, 256] on button "OK" at bounding box center [424, 252] width 52 height 26
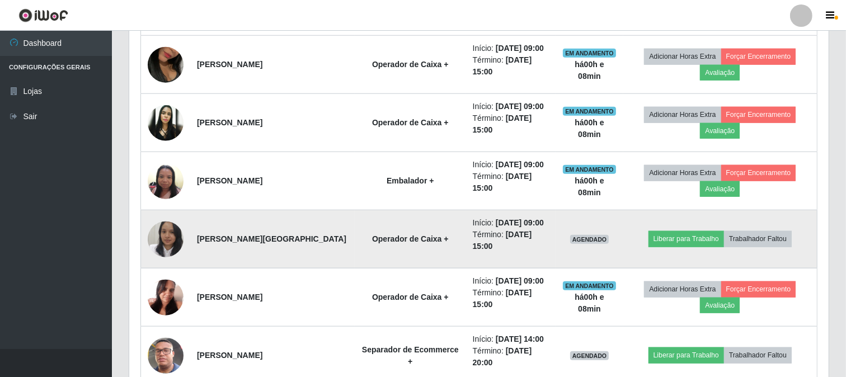
click at [170, 242] on img at bounding box center [166, 239] width 36 height 45
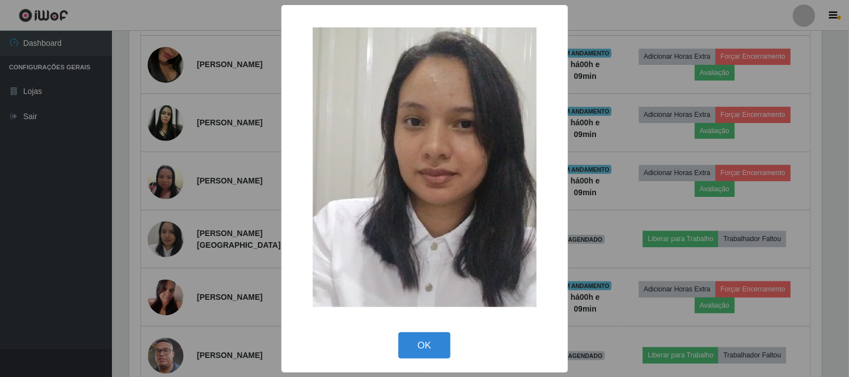
click at [37, 280] on div "× OK Cancel" at bounding box center [424, 188] width 849 height 377
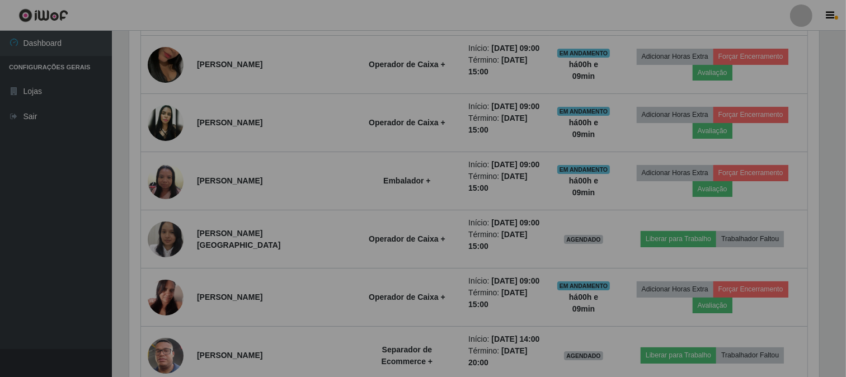
scroll to position [559260, 558794]
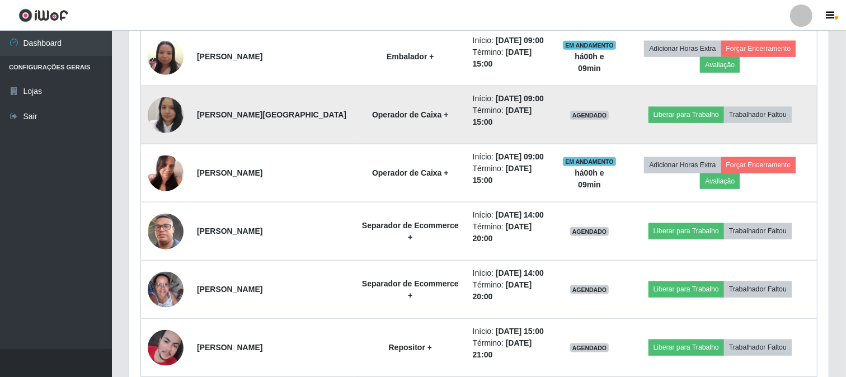
click at [176, 113] on img at bounding box center [166, 115] width 36 height 45
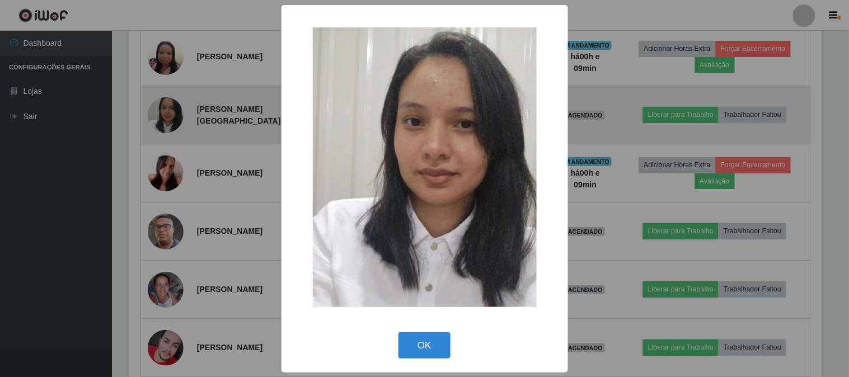
click at [176, 113] on div "× OK Cancel" at bounding box center [424, 188] width 849 height 377
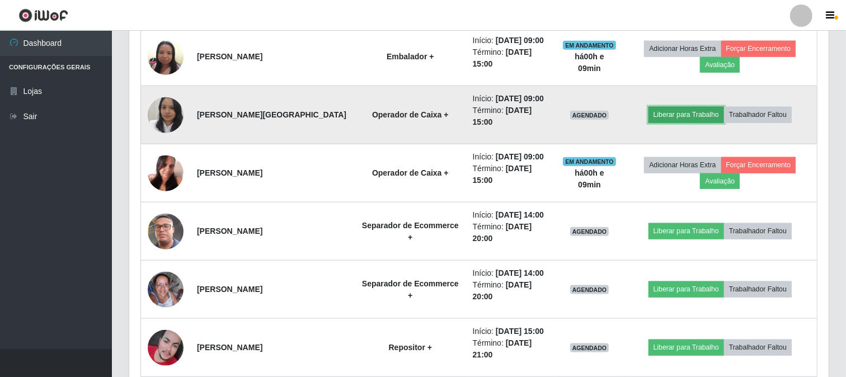
click at [697, 110] on button "Liberar para Trabalho" at bounding box center [686, 115] width 76 height 16
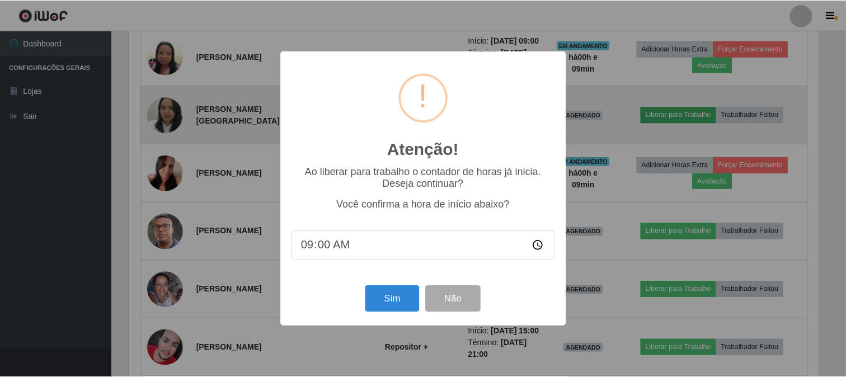
scroll to position [232, 692]
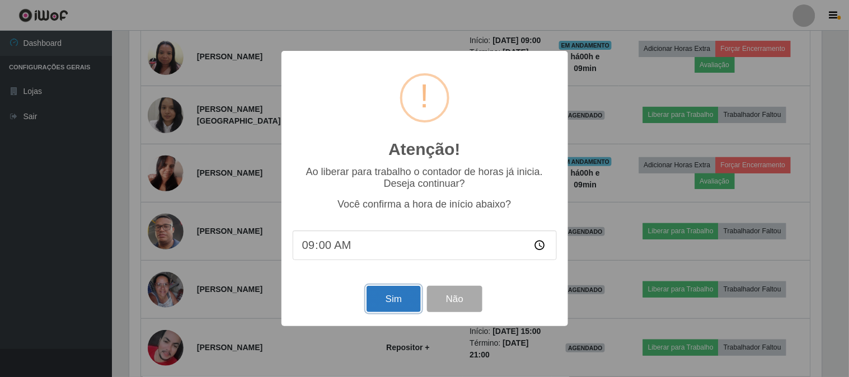
click at [370, 293] on button "Sim" at bounding box center [393, 299] width 54 height 26
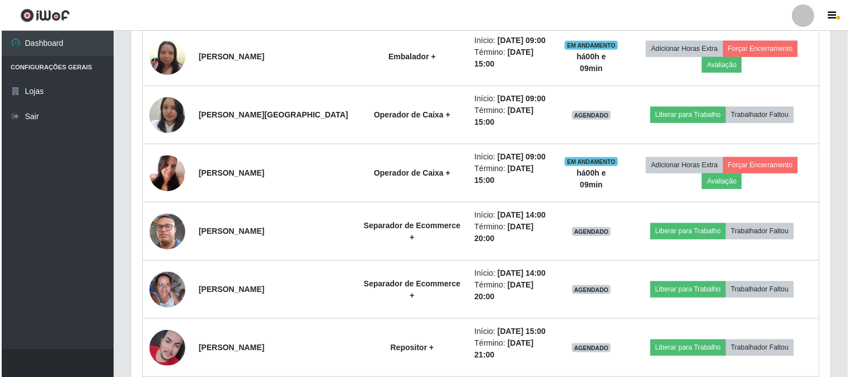
scroll to position [166, 0]
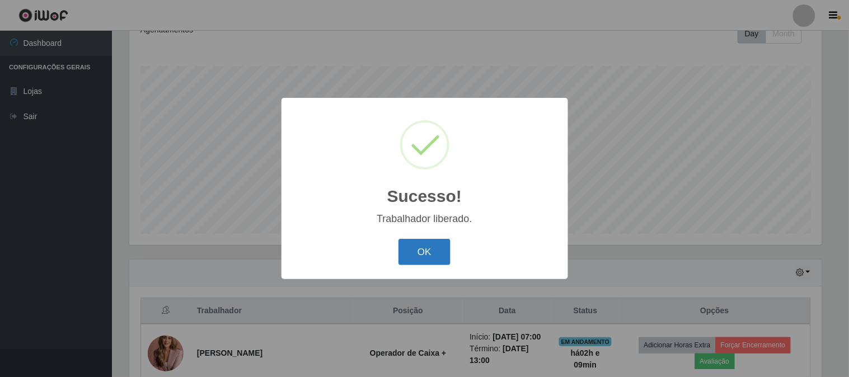
click at [411, 258] on button "OK" at bounding box center [424, 252] width 52 height 26
